Goal: Book appointment/travel/reservation

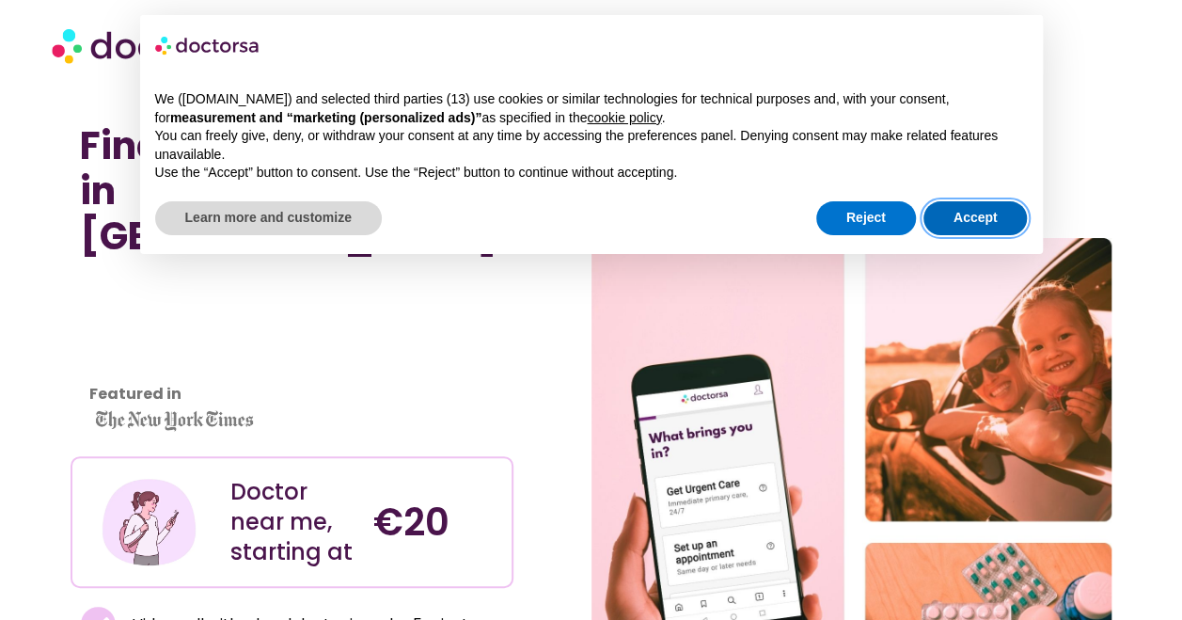
click at [967, 214] on button "Accept" at bounding box center [976, 218] width 104 height 34
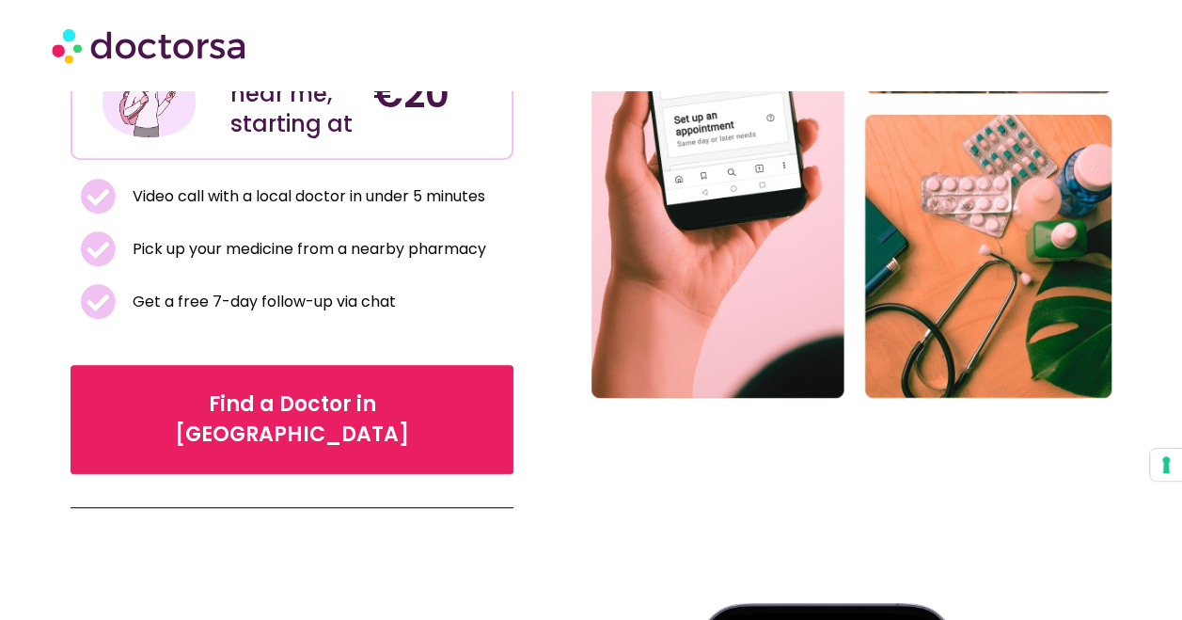
scroll to position [470, 0]
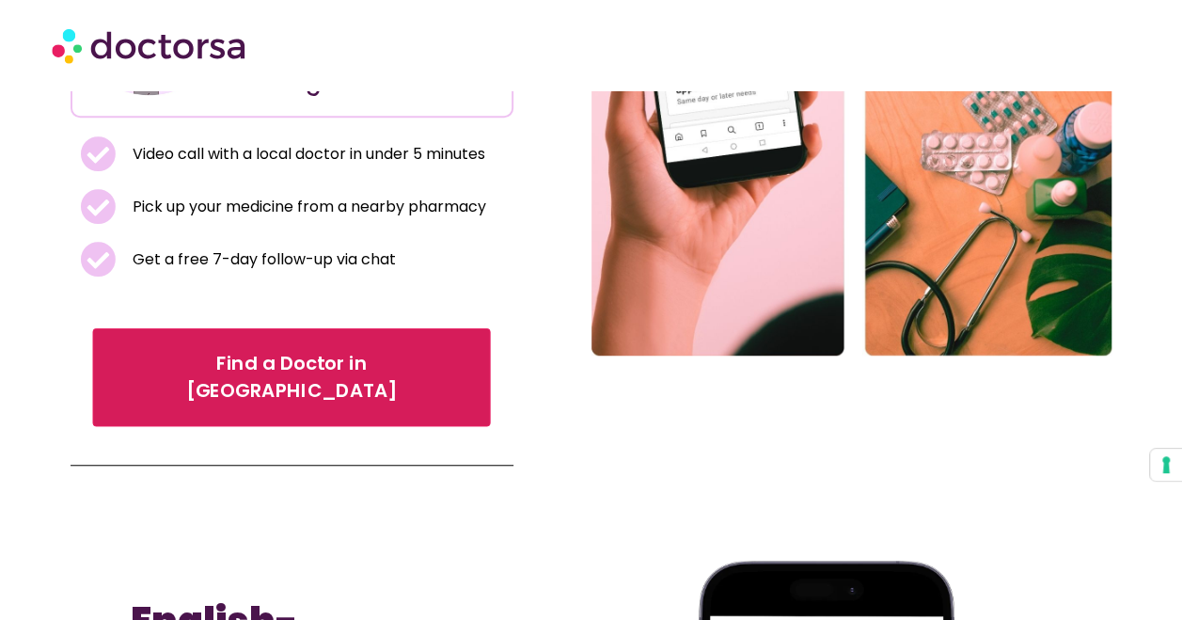
click at [252, 351] on link "Find a Doctor in [GEOGRAPHIC_DATA]" at bounding box center [292, 377] width 398 height 98
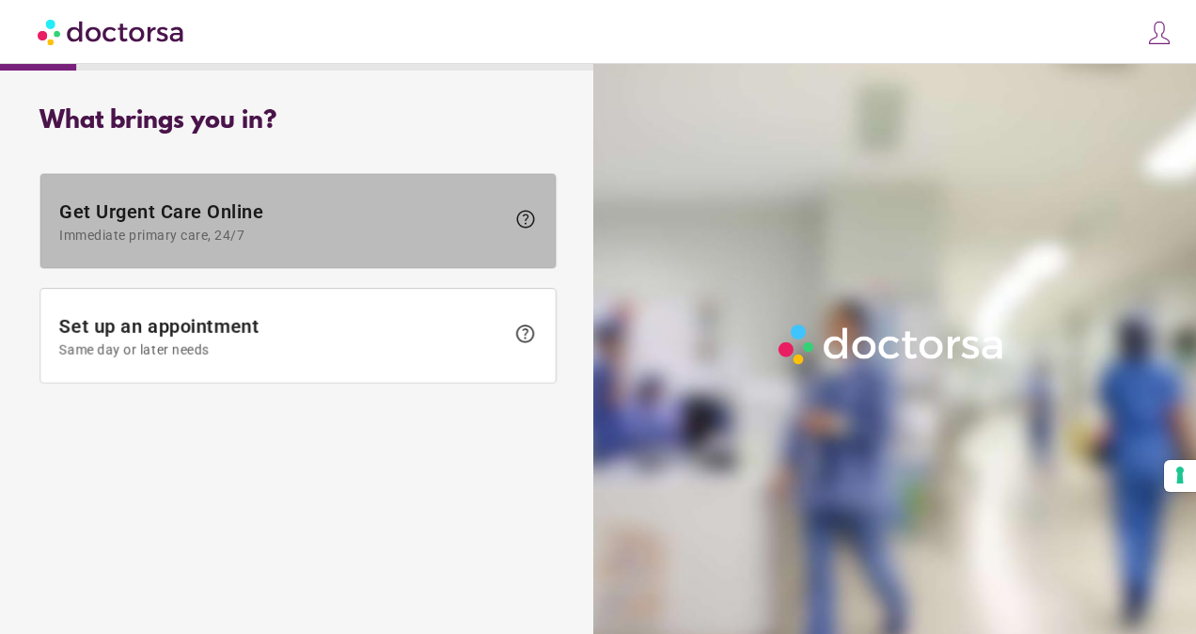
click at [293, 240] on span "Immediate primary care, 24/7" at bounding box center [282, 235] width 446 height 15
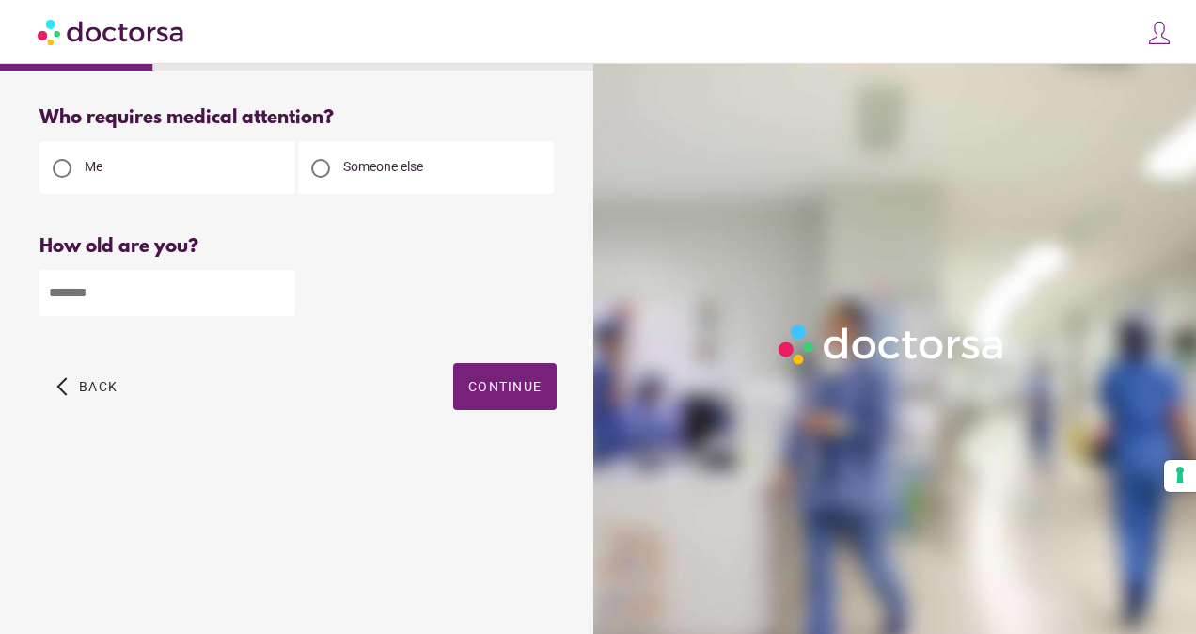
click at [184, 310] on input "number" at bounding box center [168, 293] width 256 height 46
type input "**"
click at [499, 376] on span "button" at bounding box center [504, 386] width 103 height 47
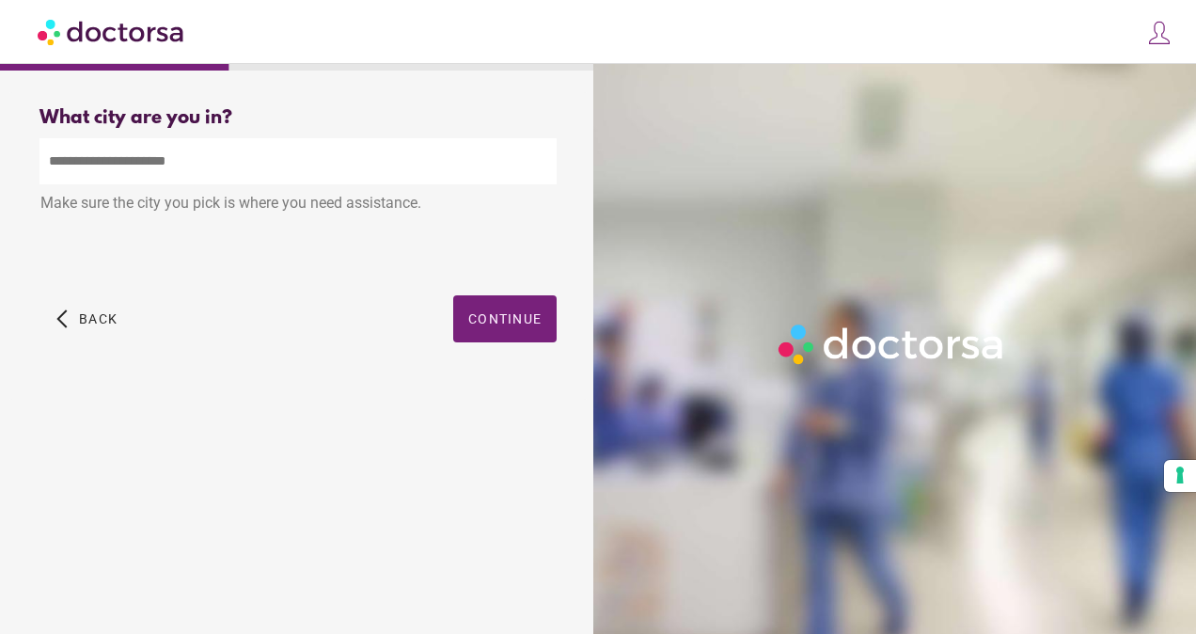
click at [167, 154] on input "text" at bounding box center [298, 161] width 517 height 46
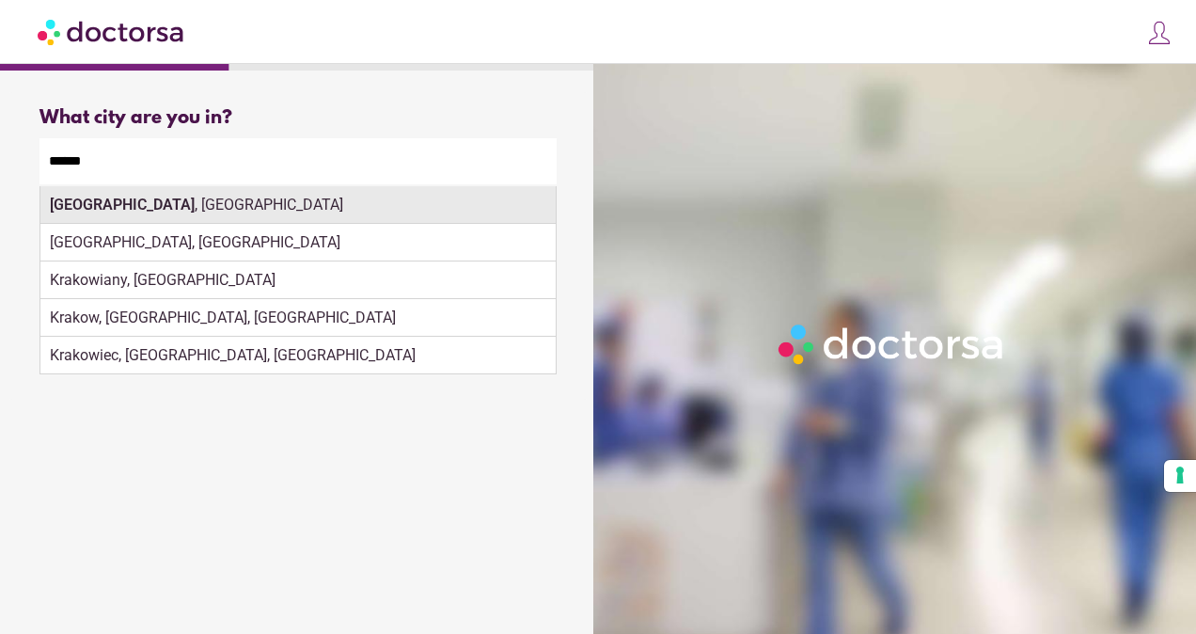
click at [342, 220] on div "[GEOGRAPHIC_DATA] , [GEOGRAPHIC_DATA]" at bounding box center [297, 205] width 515 height 38
type input "**********"
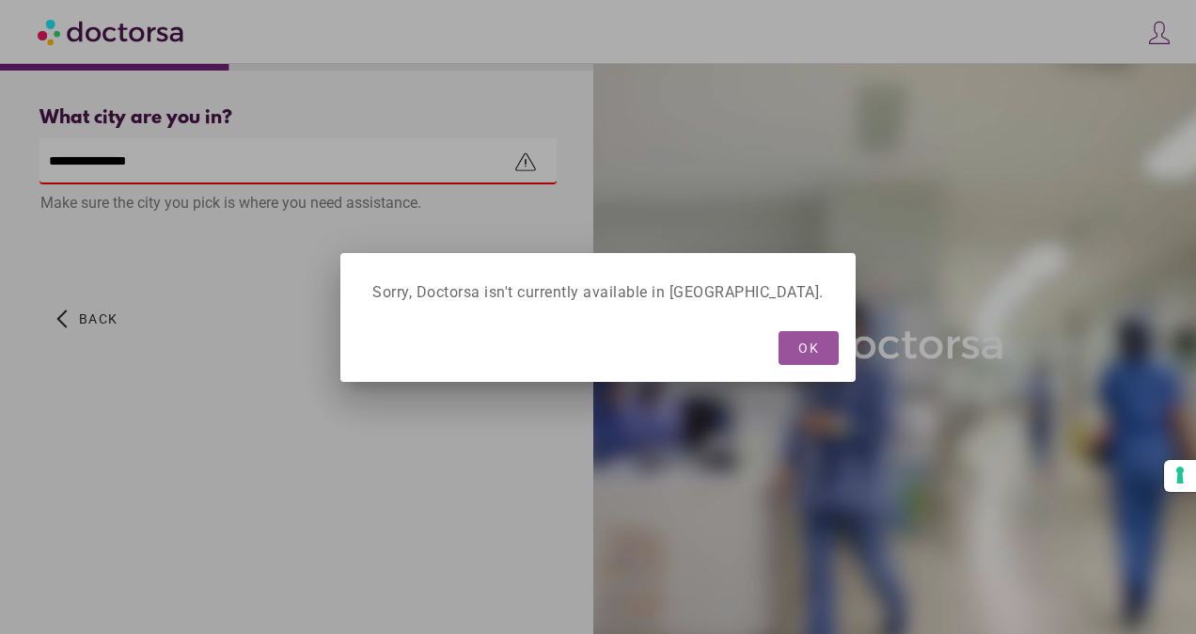
click at [799, 342] on span "OK" at bounding box center [809, 347] width 21 height 15
